Goal: Information Seeking & Learning: Learn about a topic

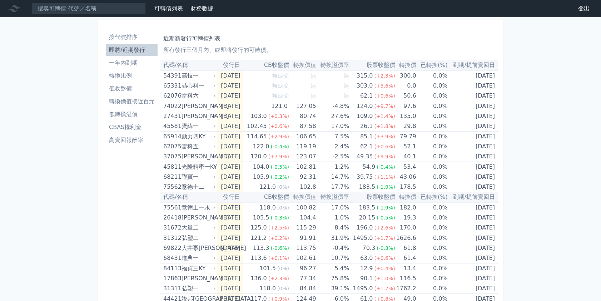
scroll to position [34, 0]
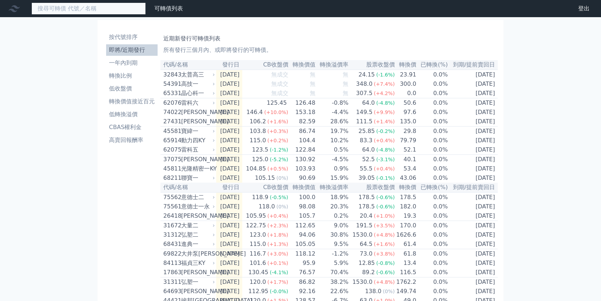
click at [90, 12] on input at bounding box center [88, 9] width 114 height 12
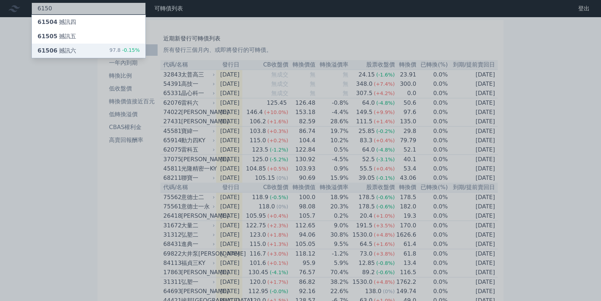
type input "6150"
click at [85, 50] on div "61506 撼訊六 97.8 -0.15%" at bounding box center [89, 51] width 114 height 14
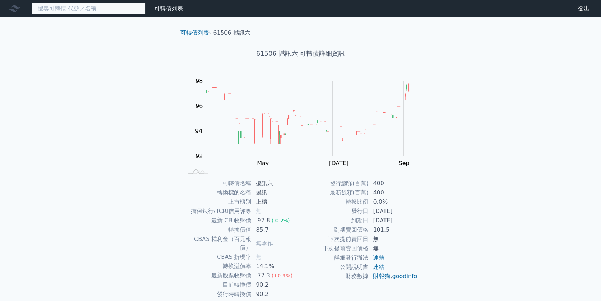
click at [91, 9] on input at bounding box center [88, 9] width 114 height 12
click at [146, 104] on div "可轉債列表 財務數據 可轉債列表 財務數據 登出 登出 可轉債列表 › 61506 撼訊六 61506 撼訊六 可轉債詳細資訊 Zoom Out 94 90 …" at bounding box center [300, 170] width 601 height 340
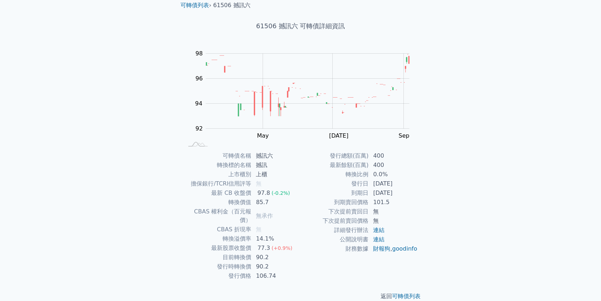
scroll to position [30, 0]
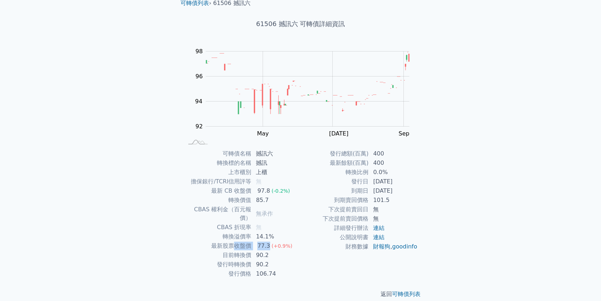
click at [267, 241] on tr "最新股票收盤價 77.3 (+0.9%)" at bounding box center [241, 245] width 117 height 9
click at [272, 243] on span "(+0.9%)" at bounding box center [282, 246] width 21 height 6
drag, startPoint x: 236, startPoint y: 246, endPoint x: 224, endPoint y: 245, distance: 12.5
click at [229, 251] on tr "目前轉換價 90.2" at bounding box center [241, 255] width 117 height 9
click at [279, 260] on td "90.2" at bounding box center [276, 264] width 49 height 9
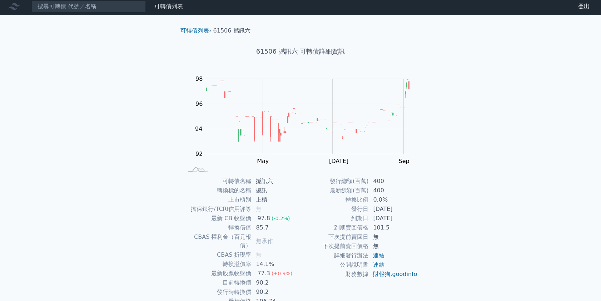
scroll to position [0, 0]
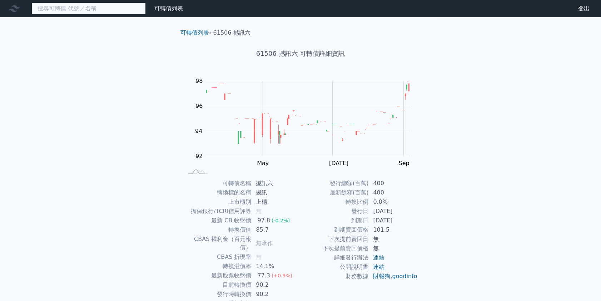
click at [76, 10] on input at bounding box center [88, 9] width 114 height 12
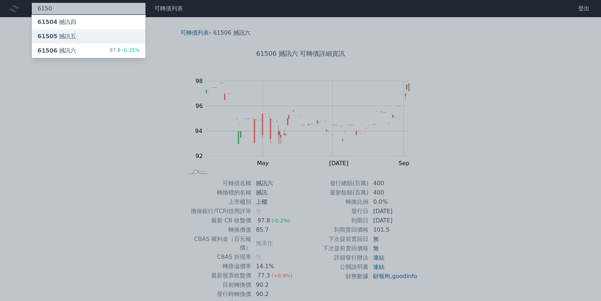
type input "6150"
click at [74, 36] on div "61505 撼訊五" at bounding box center [89, 36] width 114 height 14
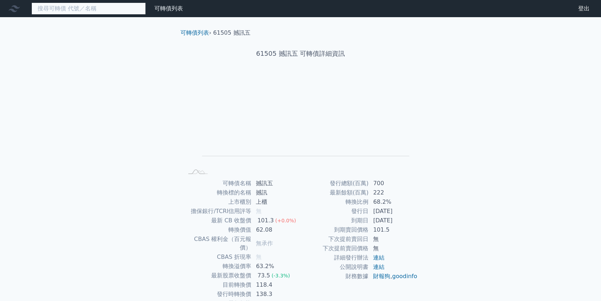
click at [78, 10] on input at bounding box center [88, 9] width 114 height 12
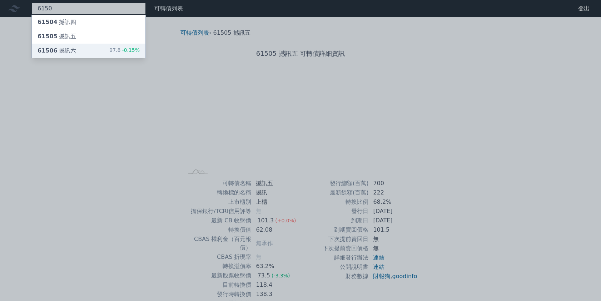
type input "6150"
click at [89, 50] on div "61506 撼訊六 97.8 -0.15%" at bounding box center [89, 51] width 114 height 14
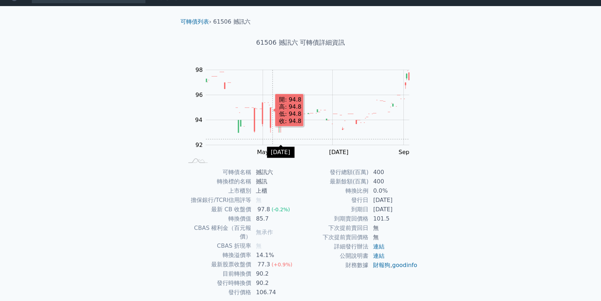
scroll to position [30, 0]
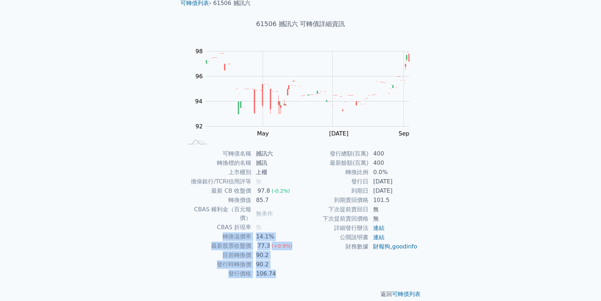
drag, startPoint x: 231, startPoint y: 246, endPoint x: 292, endPoint y: 275, distance: 67.7
click at [288, 272] on div "可轉債列表 › 61506 撼訊六 61506 撼訊六 可轉債詳細資訊 Zoom Out 94 90 91 92 93 94 95 96 100 98 88 …" at bounding box center [301, 148] width 252 height 322
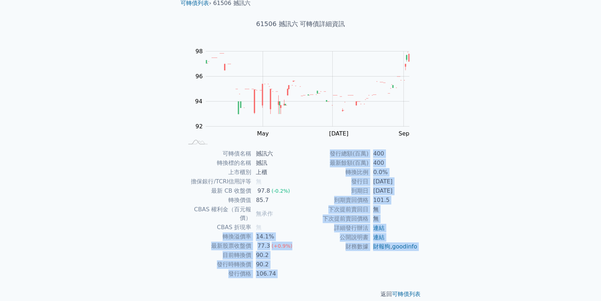
click at [292, 278] on div "返回 可轉債列表" at bounding box center [301, 293] width 252 height 31
drag, startPoint x: 293, startPoint y: 273, endPoint x: 218, endPoint y: 240, distance: 81.8
click at [222, 241] on div "可轉債列表 › 61506 撼訊六 61506 撼訊六 可轉債詳細資訊 Zoom Out 94 90 91 92 93 94 95 96 100 98 88 …" at bounding box center [301, 148] width 252 height 322
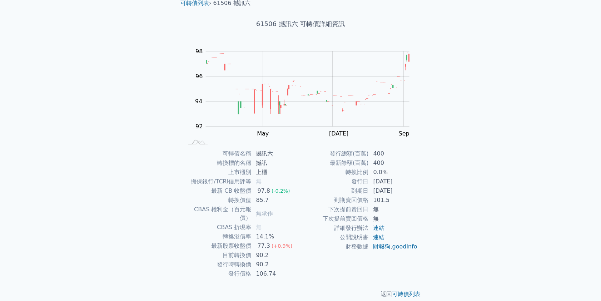
click at [215, 241] on td "最新股票收盤價" at bounding box center [217, 245] width 68 height 9
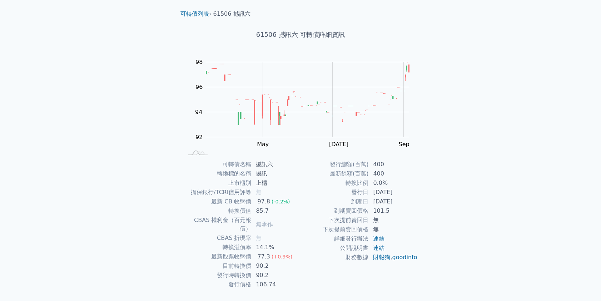
scroll to position [0, 0]
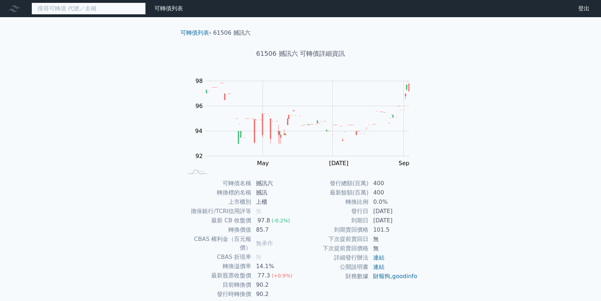
click at [74, 8] on input at bounding box center [88, 9] width 114 height 12
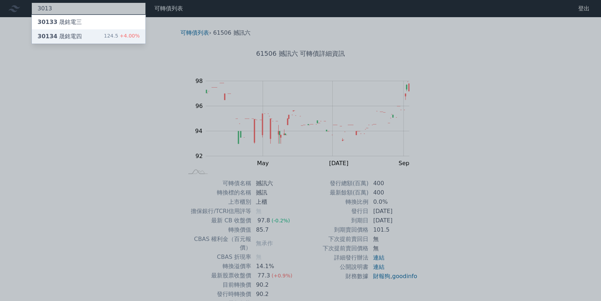
type input "3013"
click at [88, 37] on div "30134 晟銘電四 124.5 +4.00%" at bounding box center [89, 36] width 114 height 14
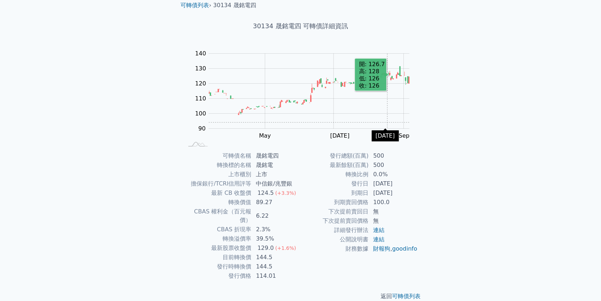
scroll to position [30, 0]
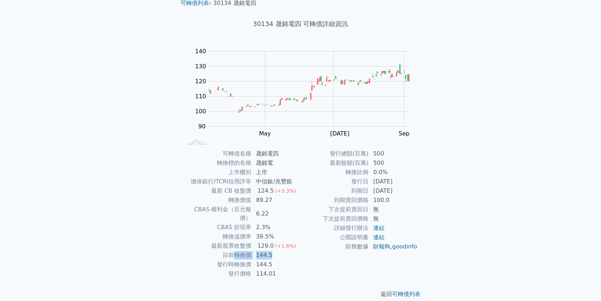
drag, startPoint x: 272, startPoint y: 244, endPoint x: 267, endPoint y: 251, distance: 8.4
click at [233, 251] on tr "目前轉換價 144.5" at bounding box center [241, 255] width 117 height 9
click at [277, 260] on td "144.5" at bounding box center [276, 264] width 49 height 9
drag, startPoint x: 81, startPoint y: 173, endPoint x: 80, endPoint y: 153, distance: 20.0
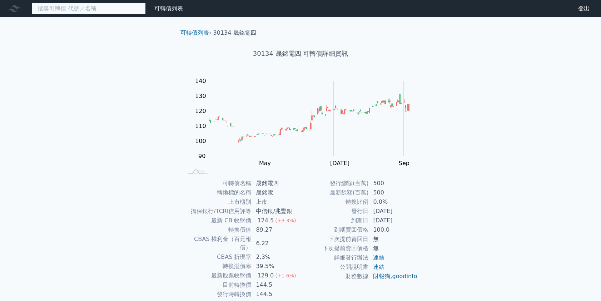
click at [66, 3] on input at bounding box center [88, 9] width 114 height 12
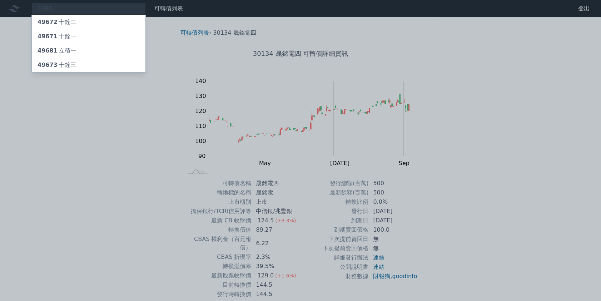
drag, startPoint x: 62, startPoint y: 6, endPoint x: 36, endPoint y: 7, distance: 26.1
click at [36, 7] on div at bounding box center [300, 150] width 601 height 301
click at [61, 10] on div "4960 49672 十銓二 49671 十銓一 49681 立積一 49673 十銓三" at bounding box center [88, 9] width 114 height 12
type input "4"
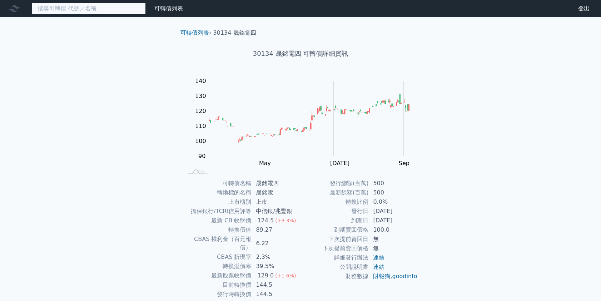
click at [100, 12] on input at bounding box center [88, 9] width 114 height 12
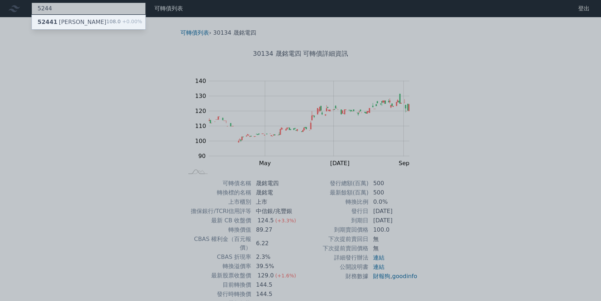
type input "5244"
click at [90, 26] on div "52441 [PERSON_NAME]一 108.0 +0.00%" at bounding box center [89, 22] width 114 height 14
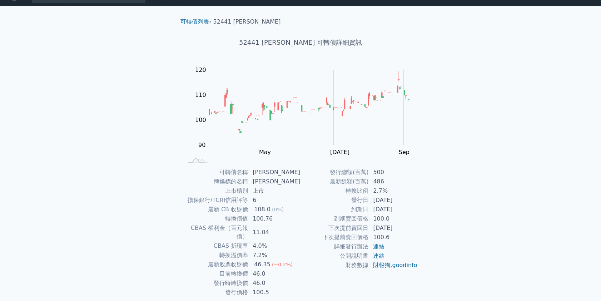
scroll to position [30, 0]
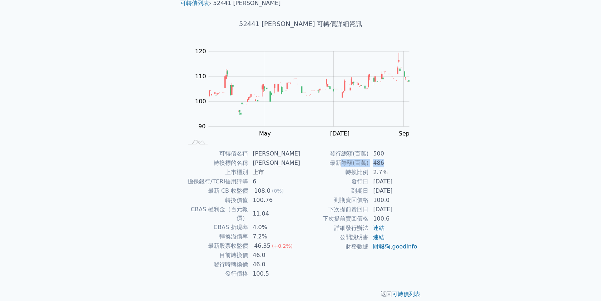
drag, startPoint x: 357, startPoint y: 161, endPoint x: 342, endPoint y: 161, distance: 14.7
click at [342, 161] on tr "最新餘額(百萬) 486" at bounding box center [359, 162] width 117 height 9
click at [393, 168] on td "2.7%" at bounding box center [393, 172] width 49 height 9
drag, startPoint x: 250, startPoint y: 255, endPoint x: 222, endPoint y: 253, distance: 28.7
click at [216, 260] on tr "發行時轉換價 46.0" at bounding box center [241, 264] width 117 height 9
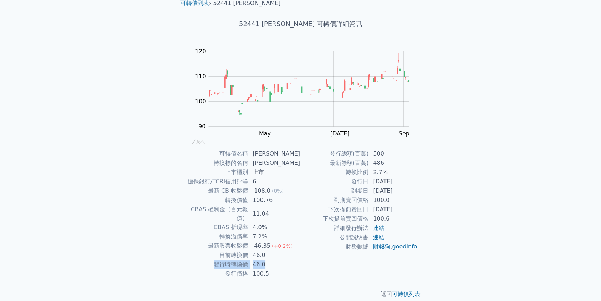
click at [269, 260] on td "46.0" at bounding box center [274, 264] width 52 height 9
drag, startPoint x: 263, startPoint y: 248, endPoint x: 248, endPoint y: 248, distance: 14.3
click at [248, 251] on tr "目前轉換價 46.0" at bounding box center [241, 255] width 117 height 9
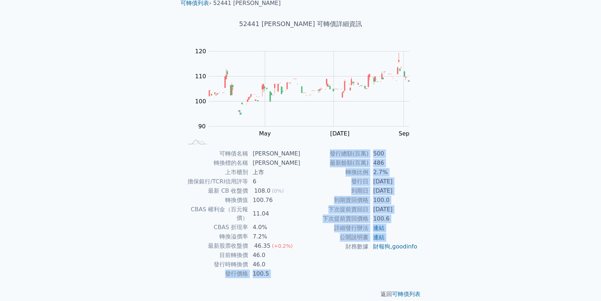
click at [301, 258] on div "可轉債名稱 [PERSON_NAME] 轉換標的名稱 [PERSON_NAME] 上市櫃別 上市 擔保銀行/TCRI信用評等 6 最新 CB 收盤價 108.…" at bounding box center [301, 213] width 252 height 129
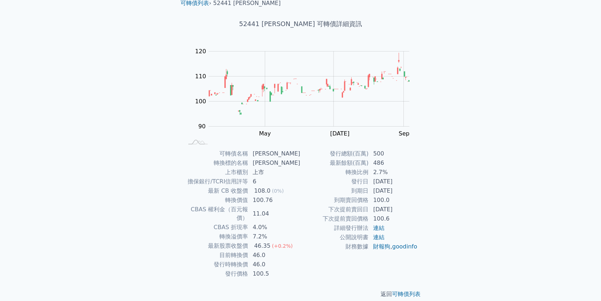
click at [163, 206] on div "可轉債列表 › 52441 [PERSON_NAME] 52441 [PERSON_NAME] 可轉債詳細資訊 Zoom Out 100 80 85 90 9…" at bounding box center [300, 148] width 275 height 322
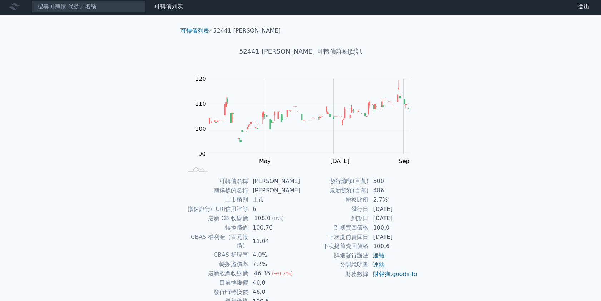
scroll to position [0, 0]
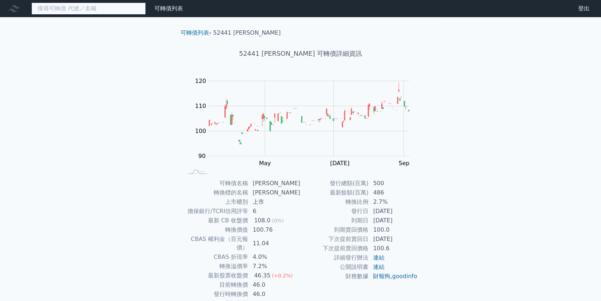
click at [60, 7] on input at bounding box center [88, 9] width 114 height 12
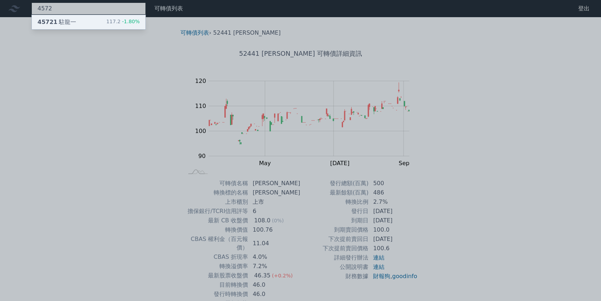
type input "4572"
click at [58, 20] on div "45721 駐龍一" at bounding box center [57, 22] width 39 height 9
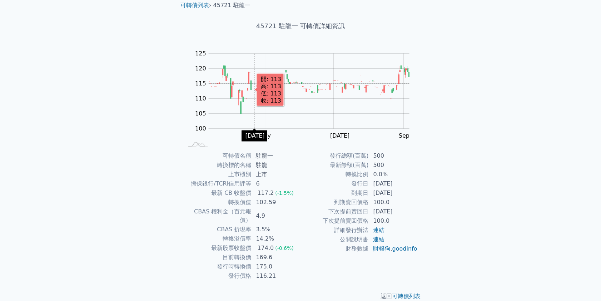
scroll to position [30, 0]
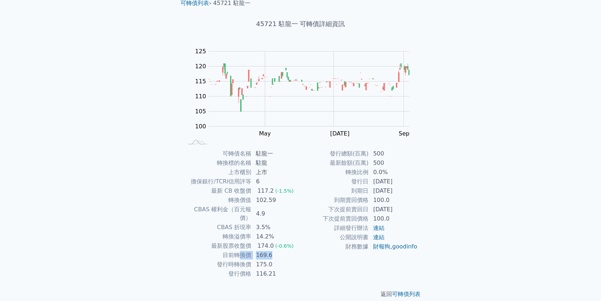
drag, startPoint x: 280, startPoint y: 249, endPoint x: 230, endPoint y: 246, distance: 50.8
click at [234, 251] on tr "目前轉換價 169.6" at bounding box center [241, 255] width 117 height 9
click at [241, 251] on td "目前轉換價" at bounding box center [217, 255] width 68 height 9
click at [252, 260] on td "175.0" at bounding box center [276, 264] width 49 height 9
drag, startPoint x: 236, startPoint y: 256, endPoint x: 282, endPoint y: 258, distance: 46.5
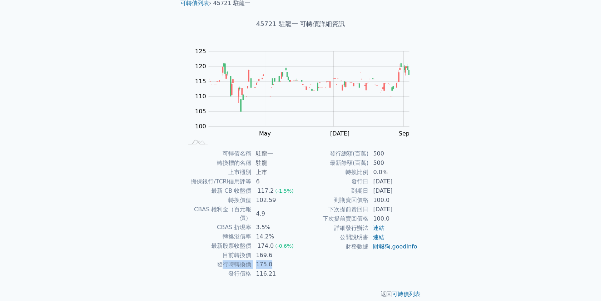
click at [273, 260] on tr "發行時轉換價 175.0" at bounding box center [241, 264] width 117 height 9
click at [282, 260] on td "175.0" at bounding box center [276, 264] width 49 height 9
click at [275, 251] on td "169.6" at bounding box center [276, 255] width 49 height 9
drag, startPoint x: 276, startPoint y: 245, endPoint x: 284, endPoint y: 250, distance: 9.7
click at [271, 251] on td "169.6" at bounding box center [276, 255] width 49 height 9
